Goal: Task Accomplishment & Management: Use online tool/utility

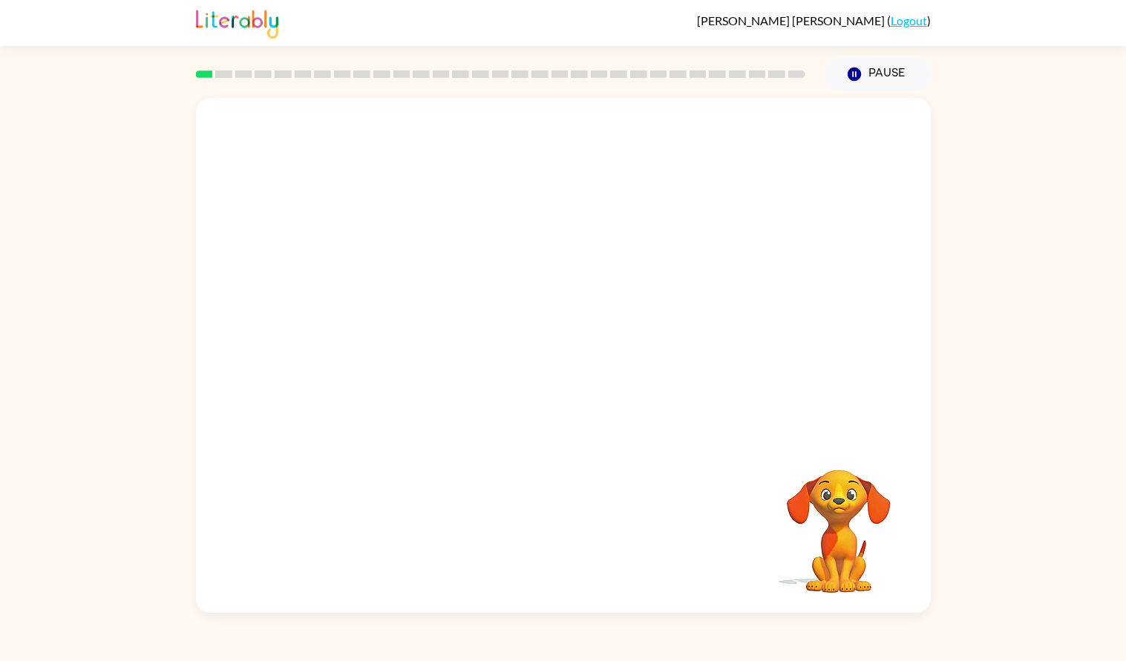
click at [832, 500] on video "Your browser must support playing .mp4 files to use Literably. Please try using…" at bounding box center [838, 521] width 148 height 148
click at [834, 502] on video "Your browser must support playing .mp4 files to use Literably. Please try using…" at bounding box center [838, 521] width 148 height 148
click at [855, 68] on icon "button" at bounding box center [853, 74] width 13 height 13
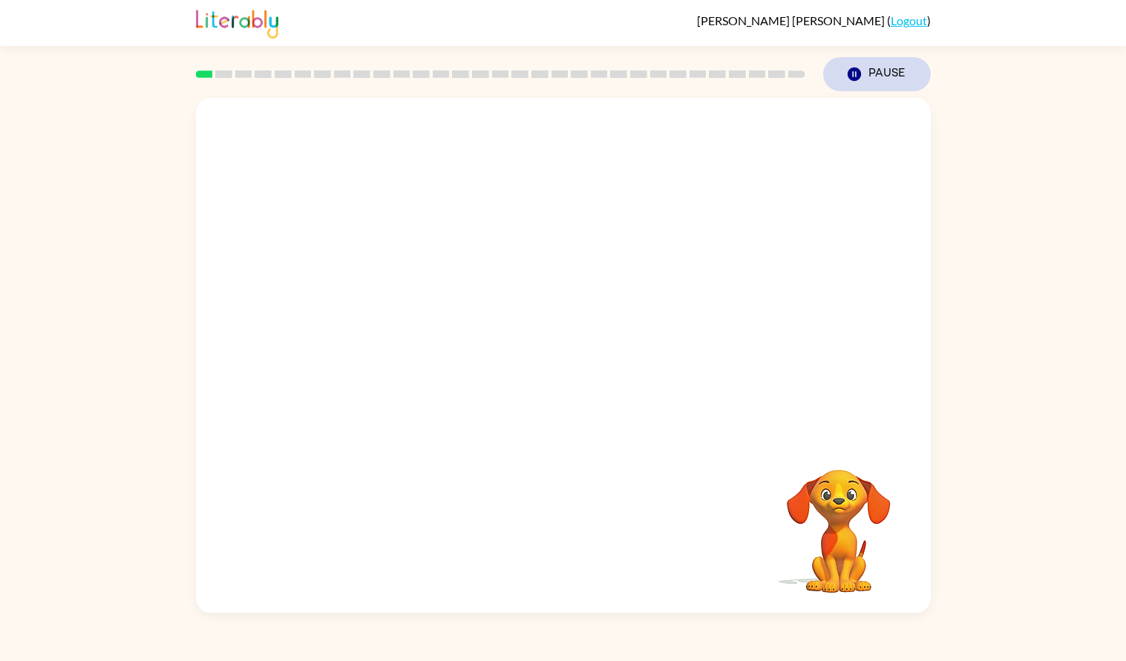
click at [858, 72] on icon "button" at bounding box center [853, 74] width 13 height 13
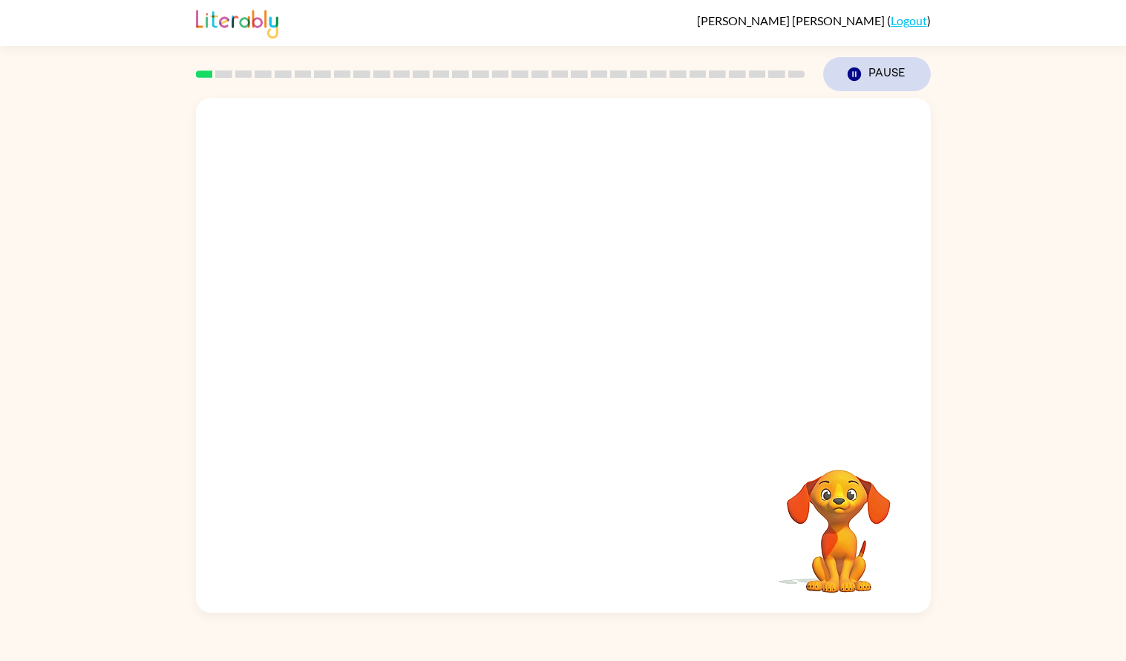
click at [858, 72] on icon "button" at bounding box center [853, 74] width 13 height 13
click at [694, 444] on div "Your browser must support playing .mp4 files to use Literably. Please try using…" at bounding box center [563, 355] width 735 height 515
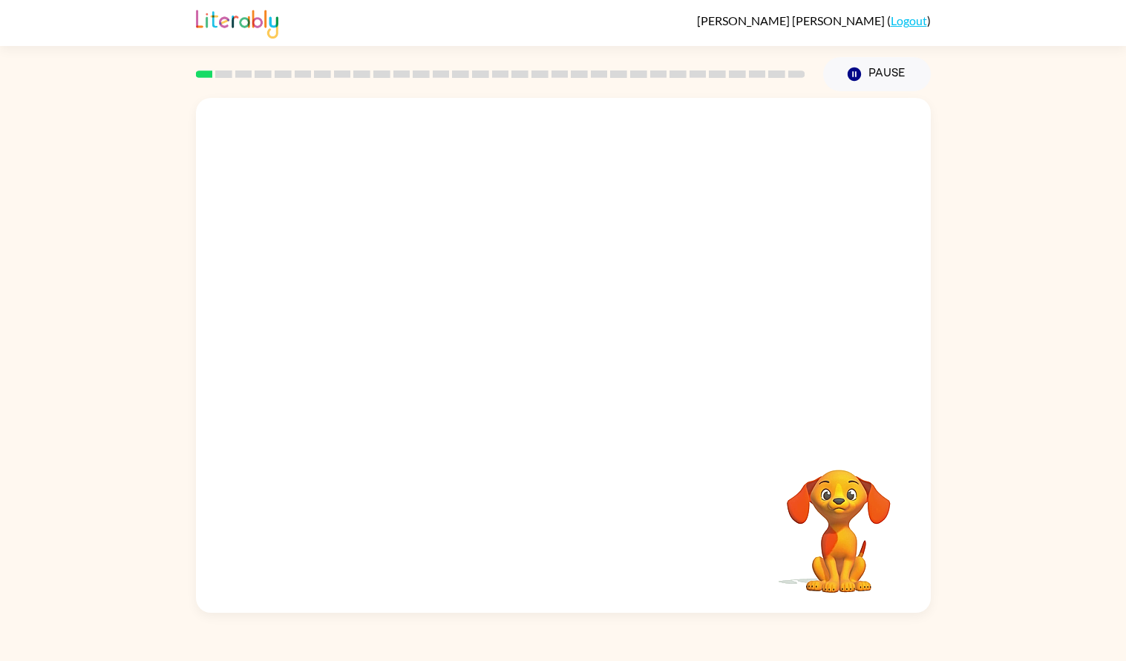
click at [694, 444] on div "Your browser must support playing .mp4 files to use Literably. Please try using…" at bounding box center [563, 355] width 735 height 515
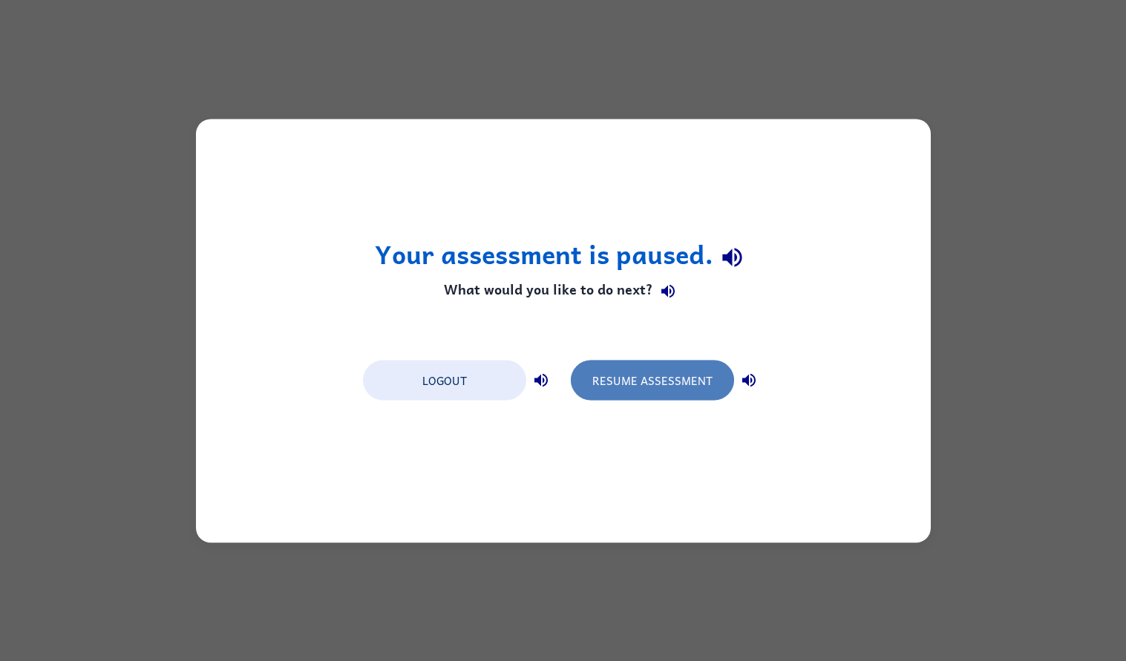
click at [674, 387] on button "Resume Assessment" at bounding box center [652, 380] width 163 height 40
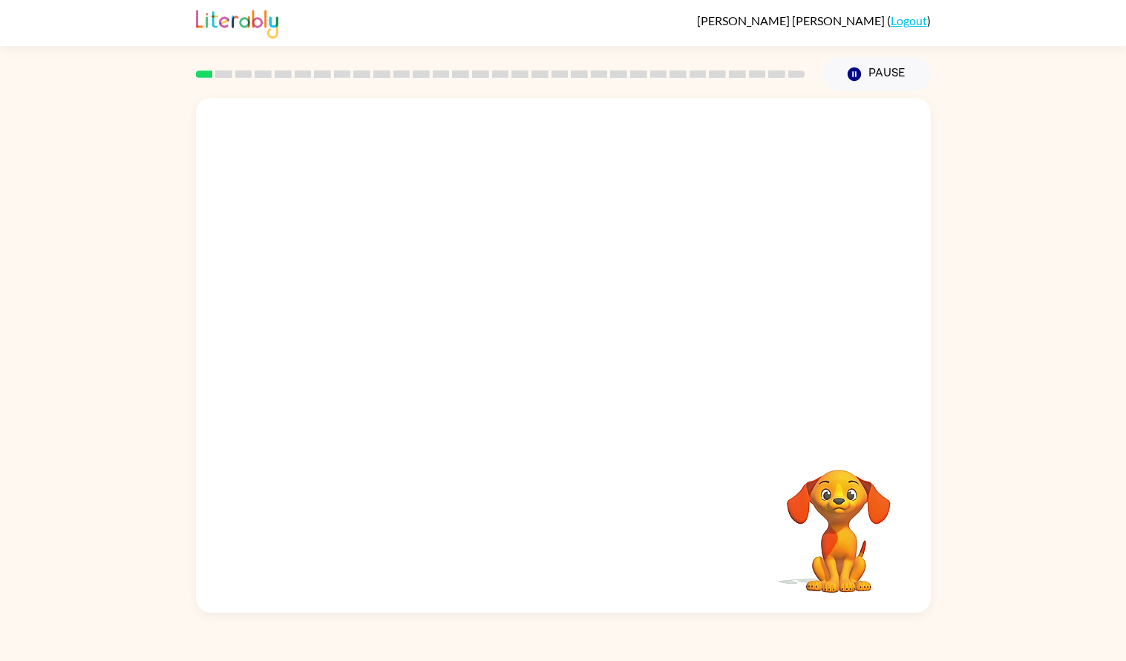
click at [700, 383] on div at bounding box center [563, 268] width 735 height 341
click at [700, 382] on div at bounding box center [563, 268] width 735 height 341
click at [700, 392] on div at bounding box center [563, 268] width 735 height 341
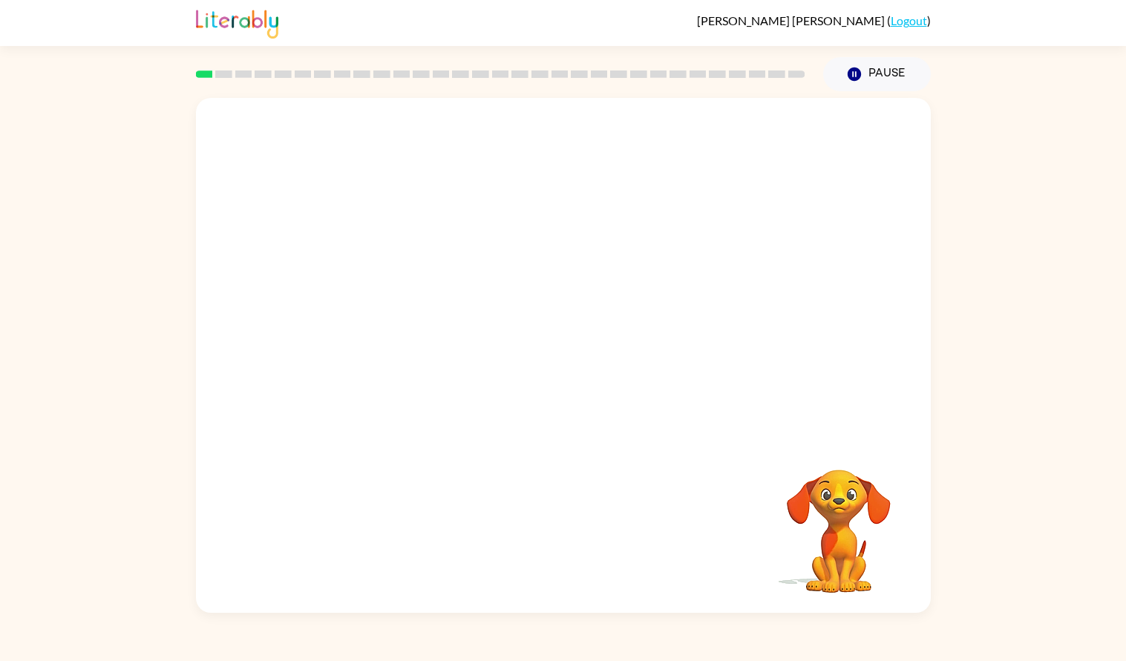
click at [700, 392] on div at bounding box center [563, 268] width 735 height 341
click at [596, 367] on button "button" at bounding box center [563, 363] width 95 height 54
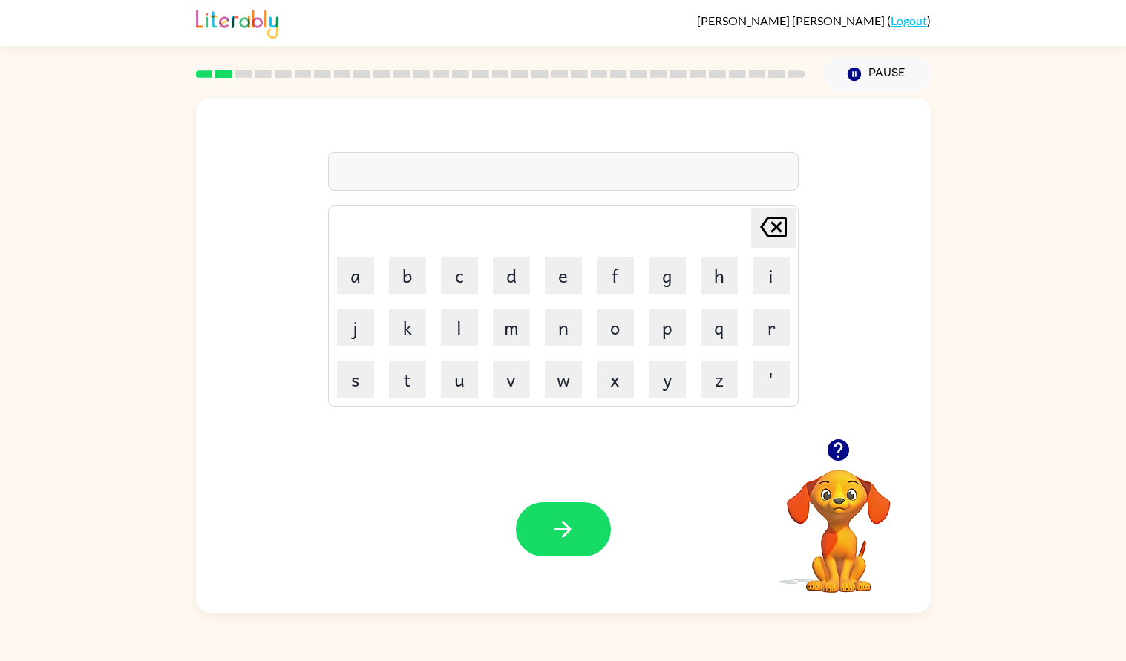
click at [830, 459] on icon "button" at bounding box center [838, 450] width 26 height 26
click at [848, 456] on icon "button" at bounding box center [838, 450] width 26 height 26
click at [846, 448] on icon "button" at bounding box center [838, 450] width 22 height 22
click at [822, 457] on button "button" at bounding box center [838, 450] width 38 height 38
click at [832, 461] on icon "button" at bounding box center [838, 450] width 26 height 26
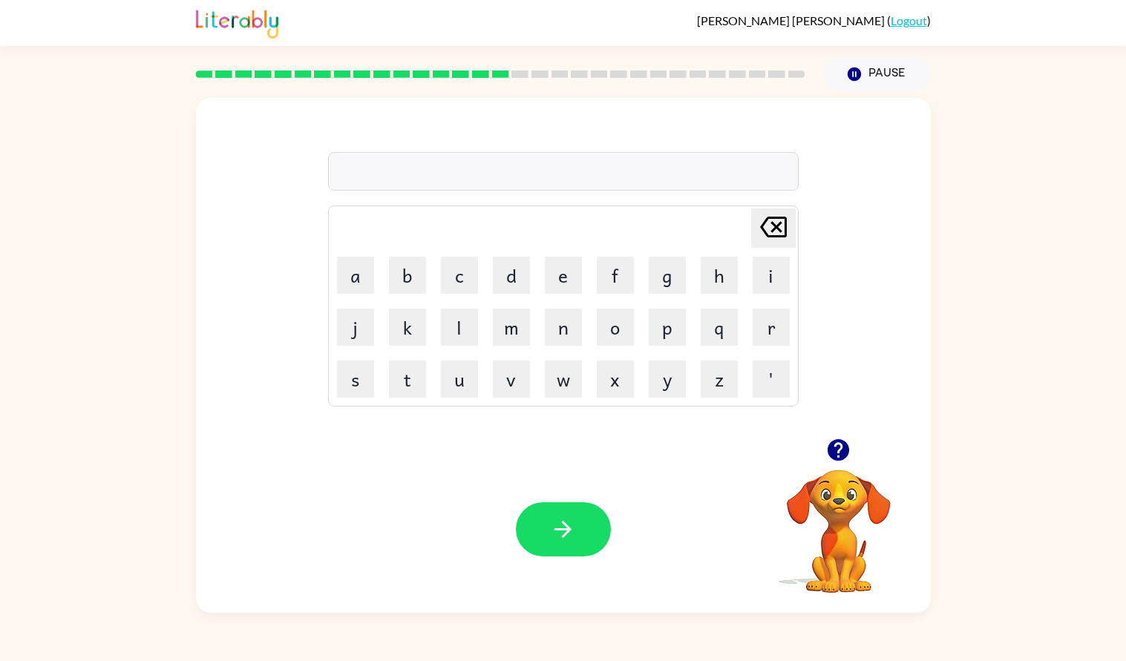
click at [835, 461] on icon "button" at bounding box center [838, 450] width 26 height 26
click at [593, 508] on button "button" at bounding box center [563, 529] width 95 height 54
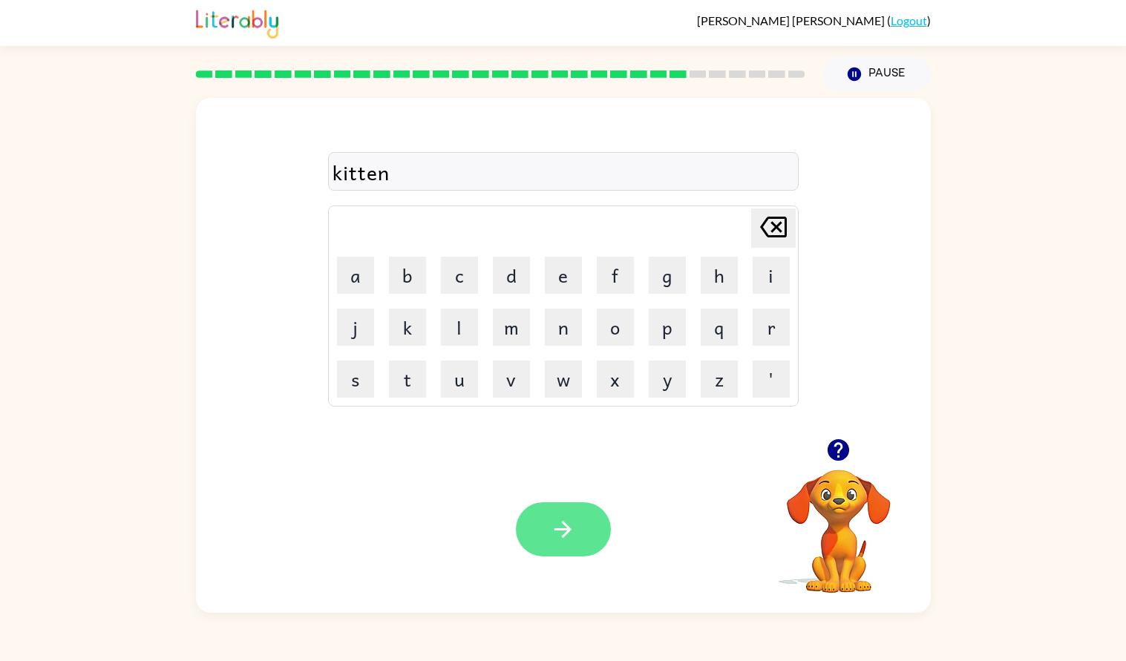
click at [566, 525] on icon "button" at bounding box center [562, 529] width 17 height 17
